Goal: Check status: Check status

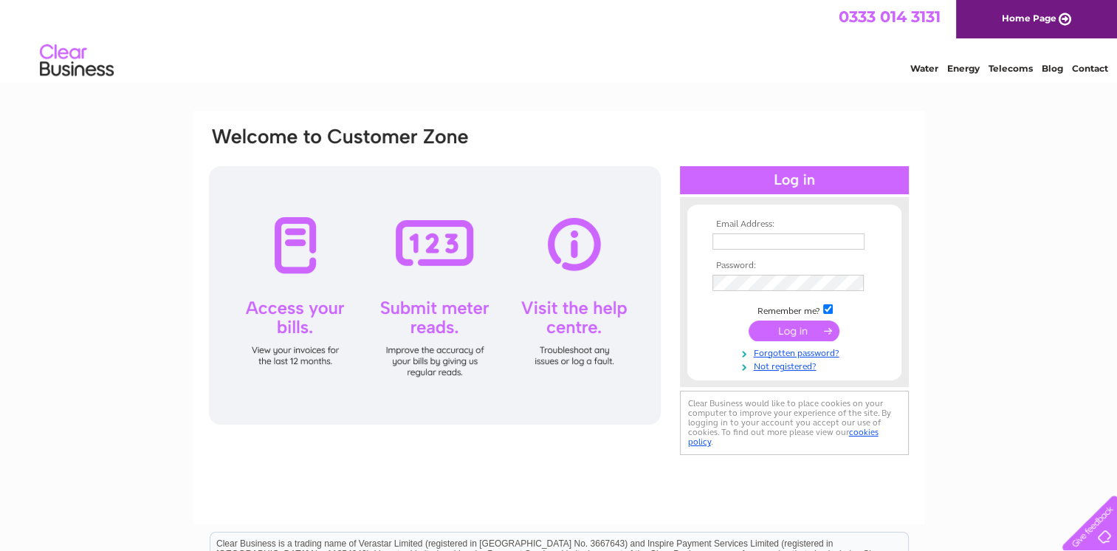
type input "[EMAIL_ADDRESS][DOMAIN_NAME]"
click at [792, 332] on input "submit" at bounding box center [794, 330] width 91 height 21
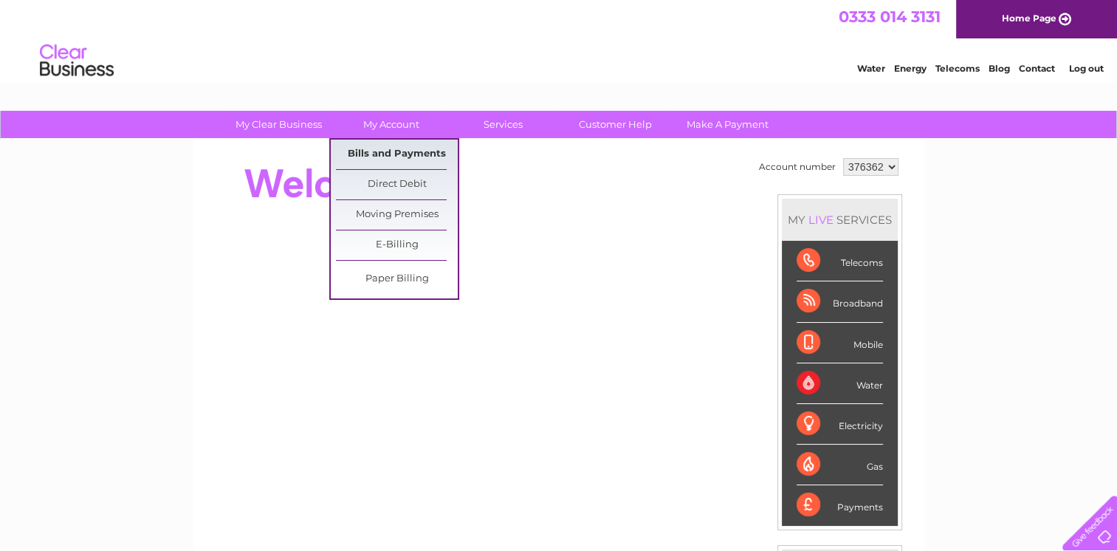
click at [395, 159] on link "Bills and Payments" at bounding box center [397, 155] width 122 height 30
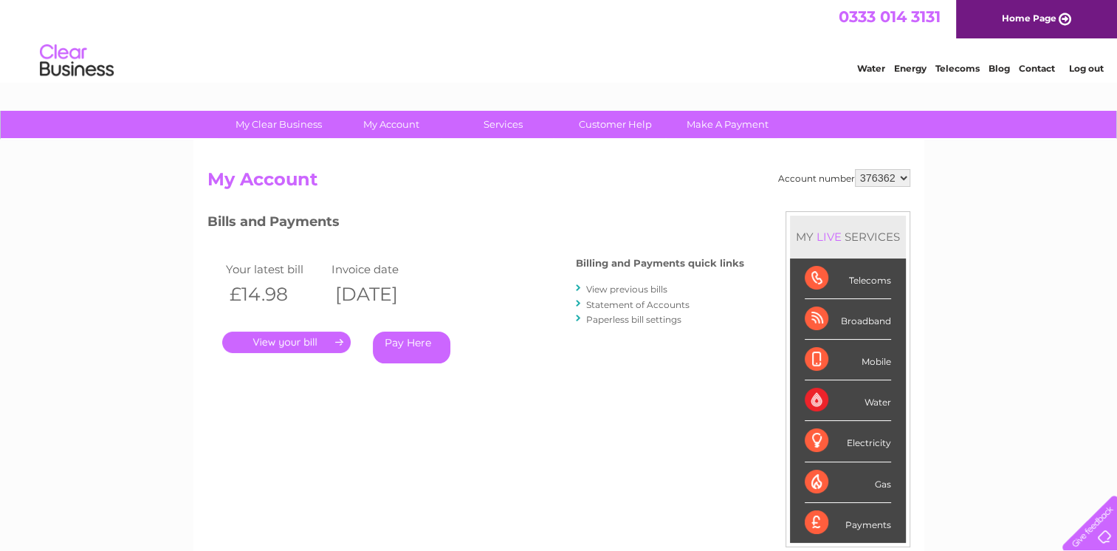
click at [904, 180] on select "376362 452662" at bounding box center [882, 178] width 55 height 18
select select "452662"
click at [855, 169] on select "376362 452662" at bounding box center [882, 178] width 55 height 18
click at [334, 338] on link "." at bounding box center [286, 342] width 128 height 21
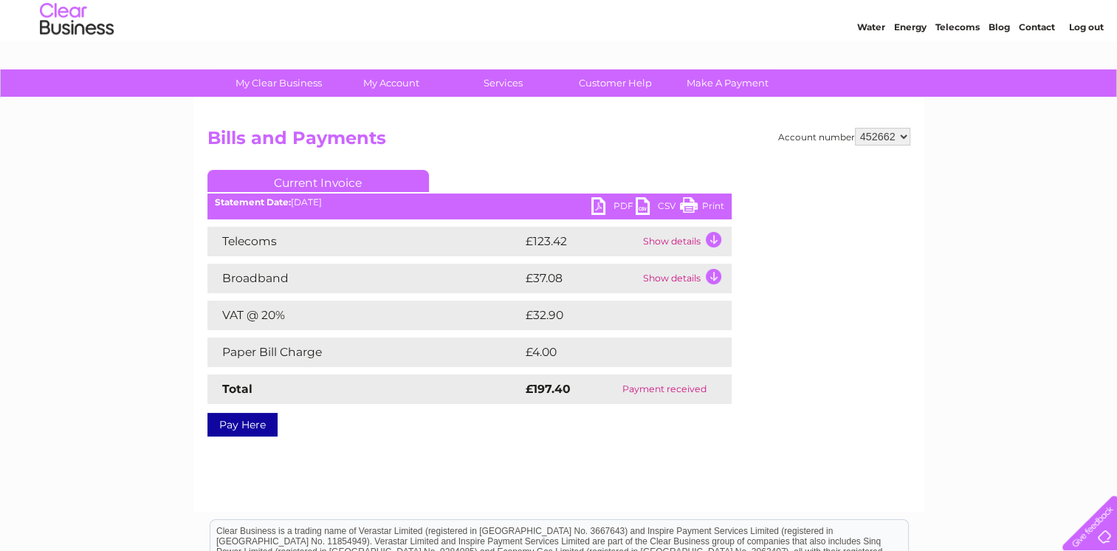
scroll to position [74, 0]
